Goal: Task Accomplishment & Management: Use online tool/utility

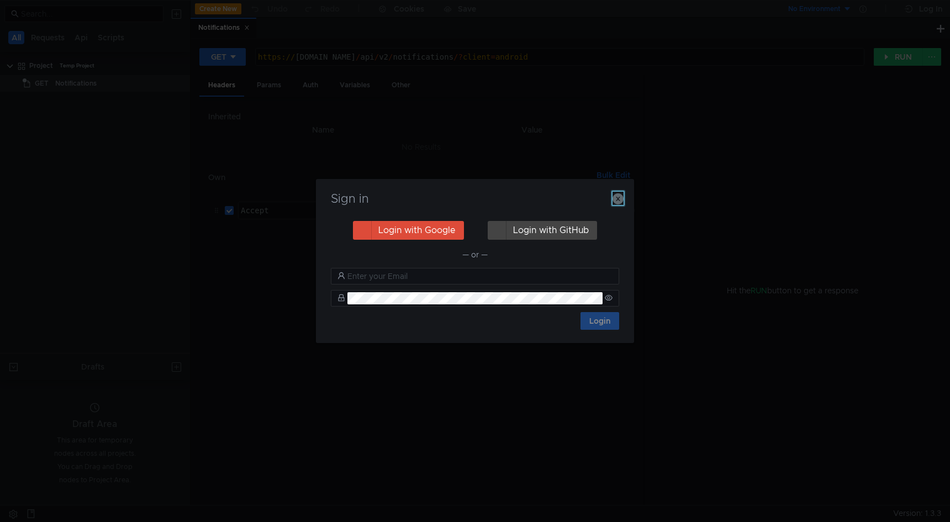
click at [617, 199] on icon "button" at bounding box center [617, 198] width 11 height 11
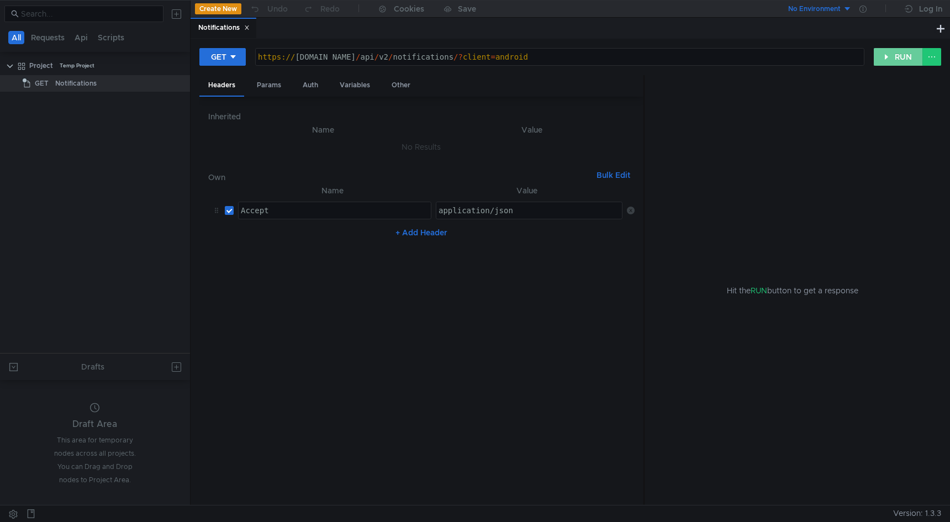
click at [915, 51] on button "RUN" at bounding box center [898, 57] width 49 height 18
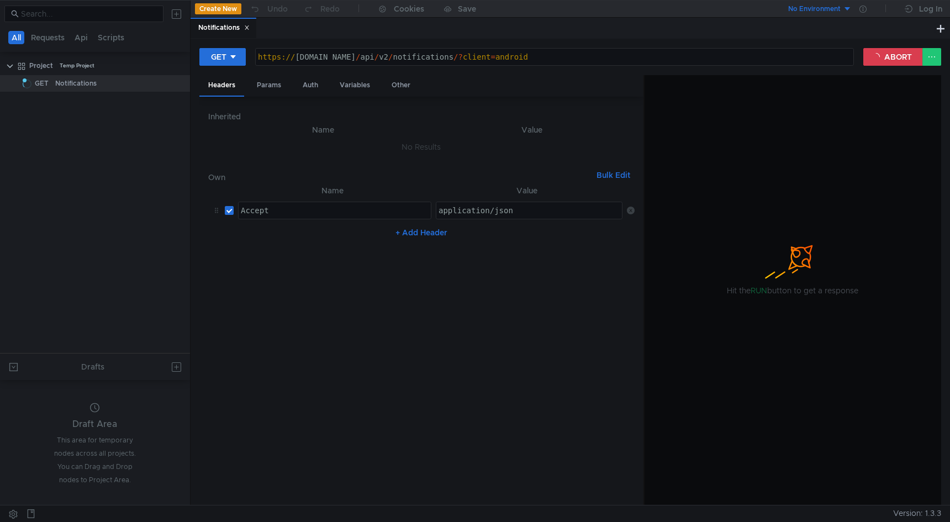
click at [484, 262] on nz-table "Name Value Accept ההההההההההההההההההההההההההההההההההההההההההההההההההההההההההההה…" at bounding box center [421, 340] width 426 height 313
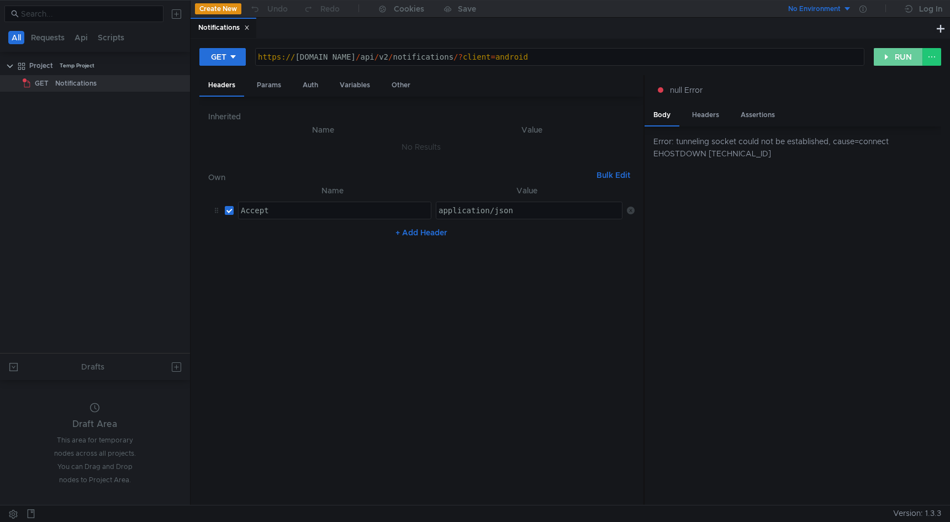
click at [884, 56] on button "RUN" at bounding box center [898, 57] width 49 height 18
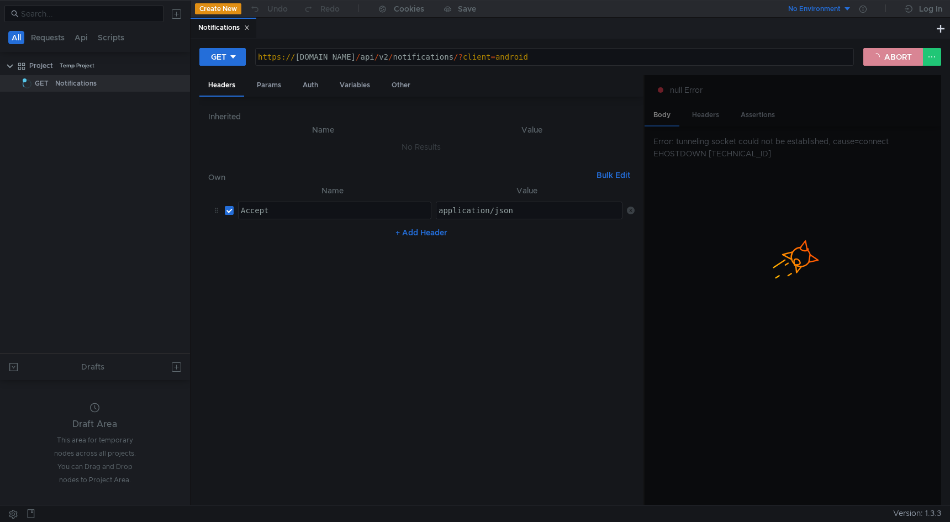
click at [895, 55] on button "ABORT" at bounding box center [893, 57] width 60 height 18
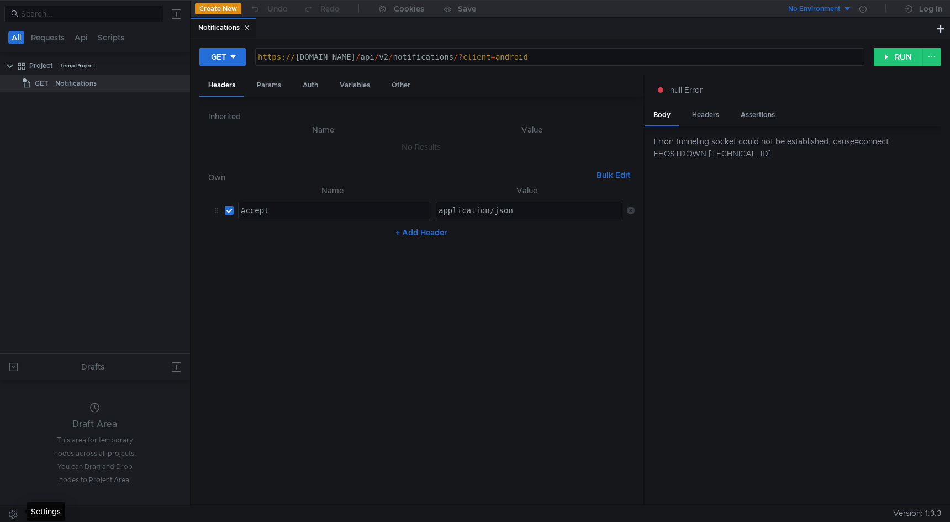
click at [10, 512] on button at bounding box center [13, 513] width 18 height 17
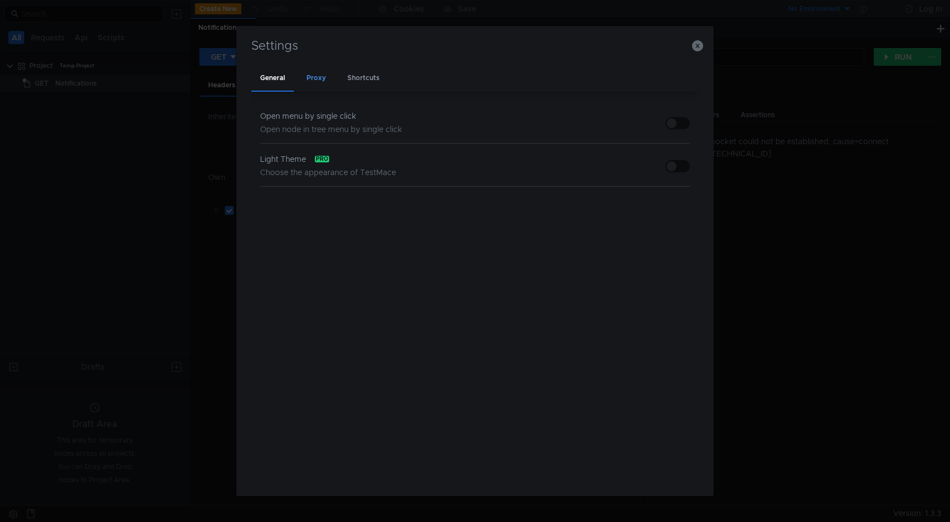
click at [319, 84] on div "Proxy" at bounding box center [316, 79] width 37 height 26
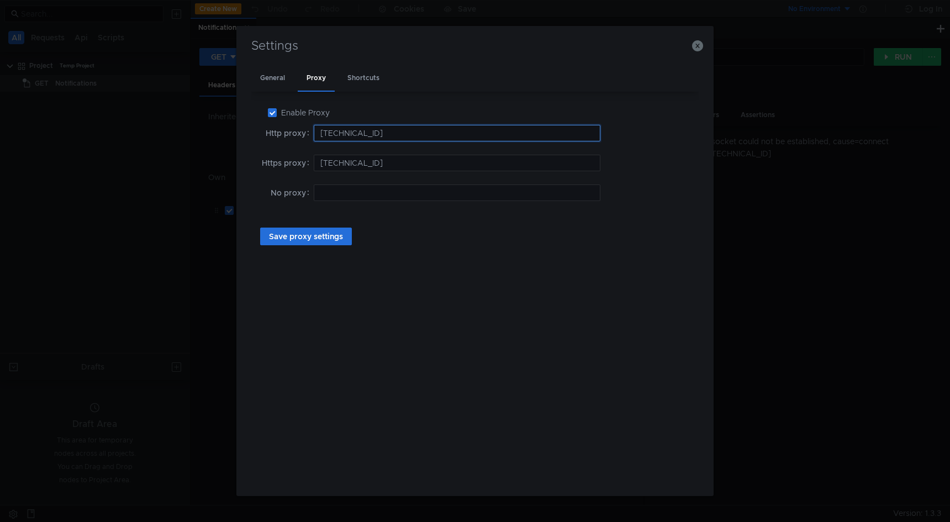
click at [362, 131] on input "192.168.1.82:8888" at bounding box center [457, 133] width 287 height 17
type input "192.168.1.74:8888"
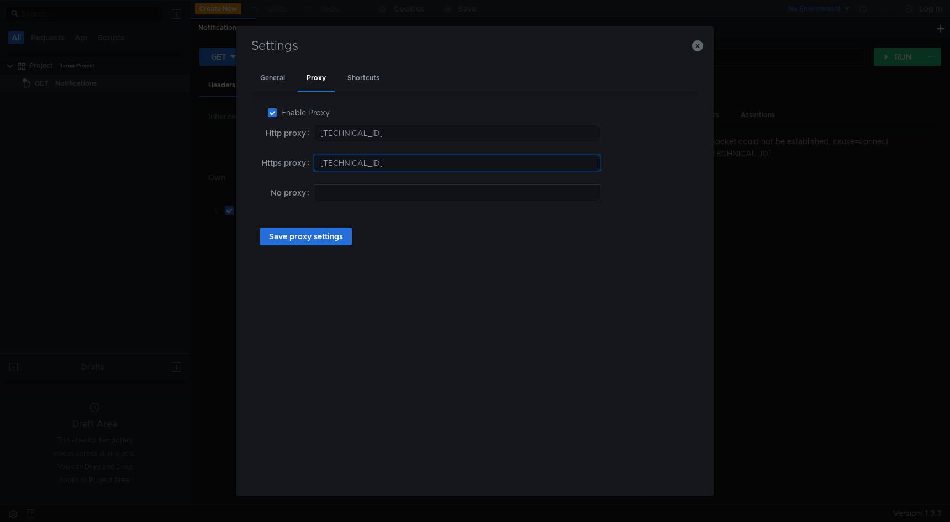
click at [363, 161] on input "192.168.1.82:8888" at bounding box center [457, 163] width 287 height 17
type input "192.168.1.74:8888"
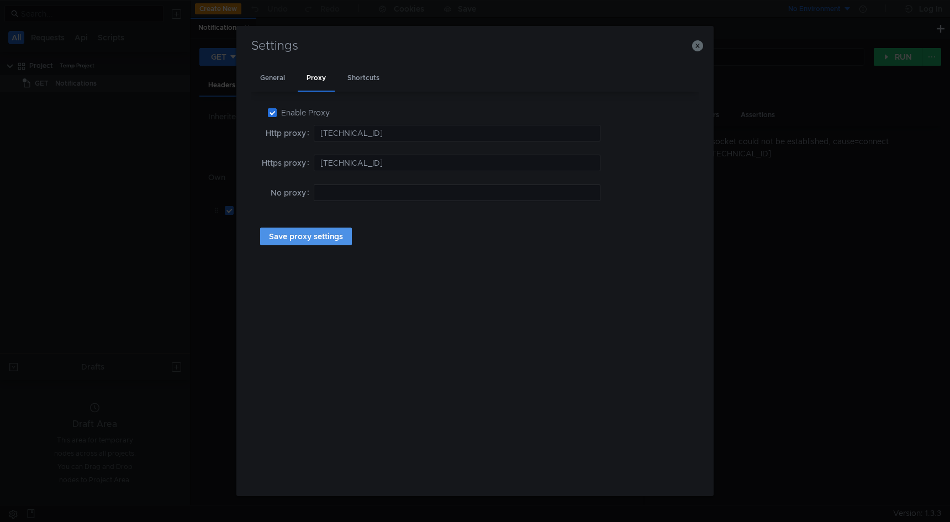
click at [321, 234] on button "Save proxy settings" at bounding box center [306, 237] width 92 height 18
click at [699, 41] on icon "button" at bounding box center [697, 45] width 11 height 11
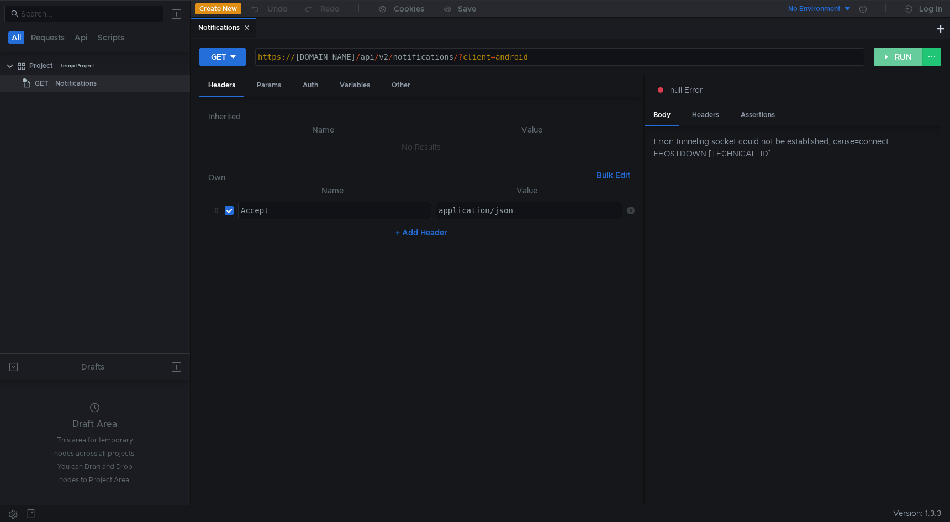
click at [908, 55] on button "RUN" at bounding box center [898, 57] width 49 height 18
